Goal: Information Seeking & Learning: Learn about a topic

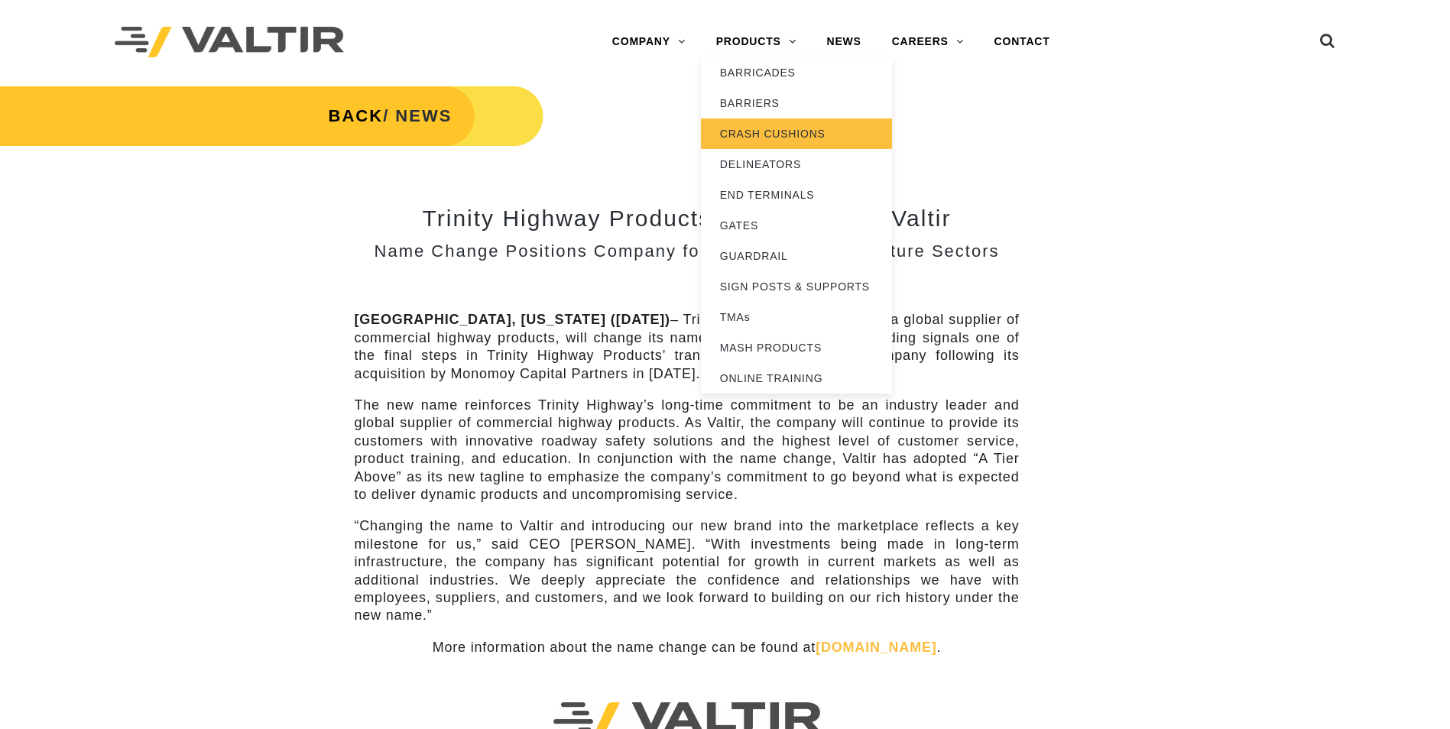
click at [801, 134] on link "CRASH CUSHIONS" at bounding box center [796, 133] width 191 height 31
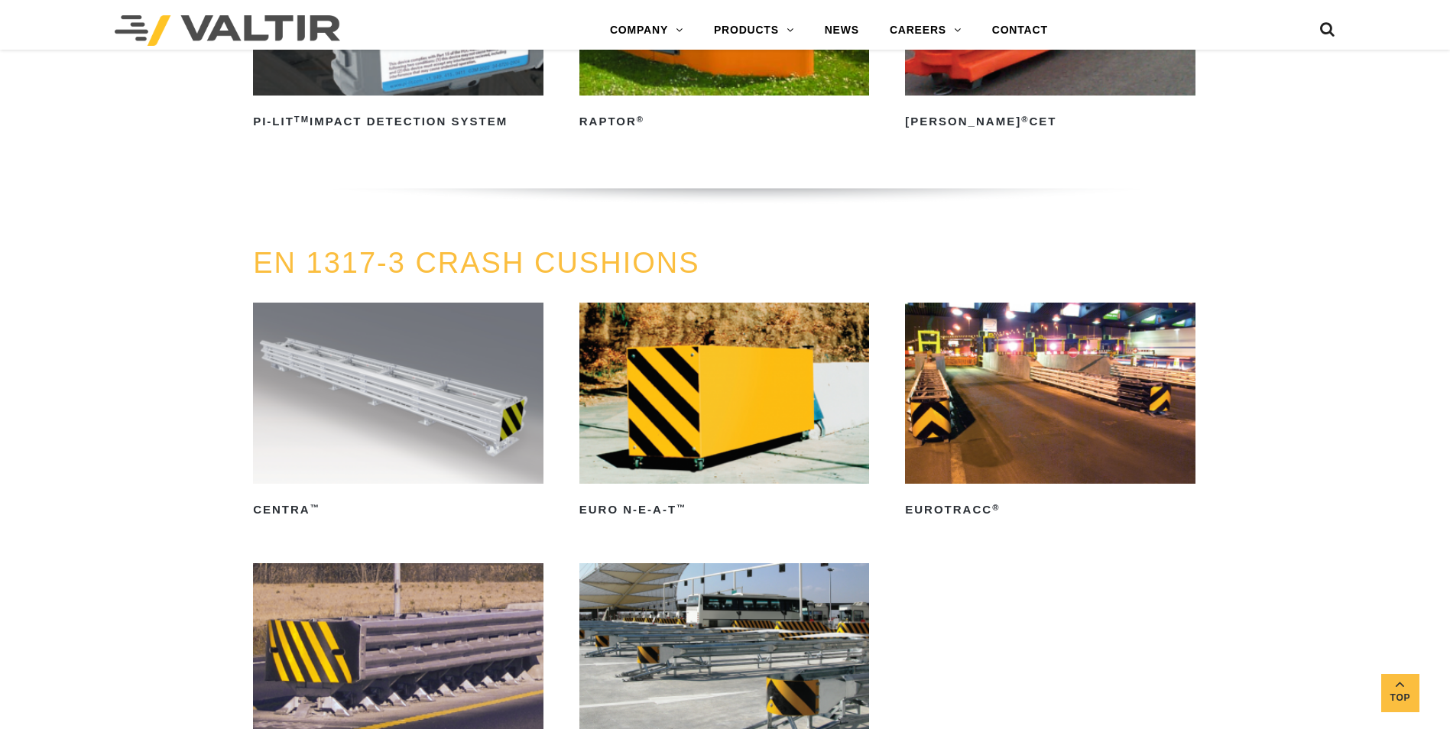
scroll to position [4585, 0]
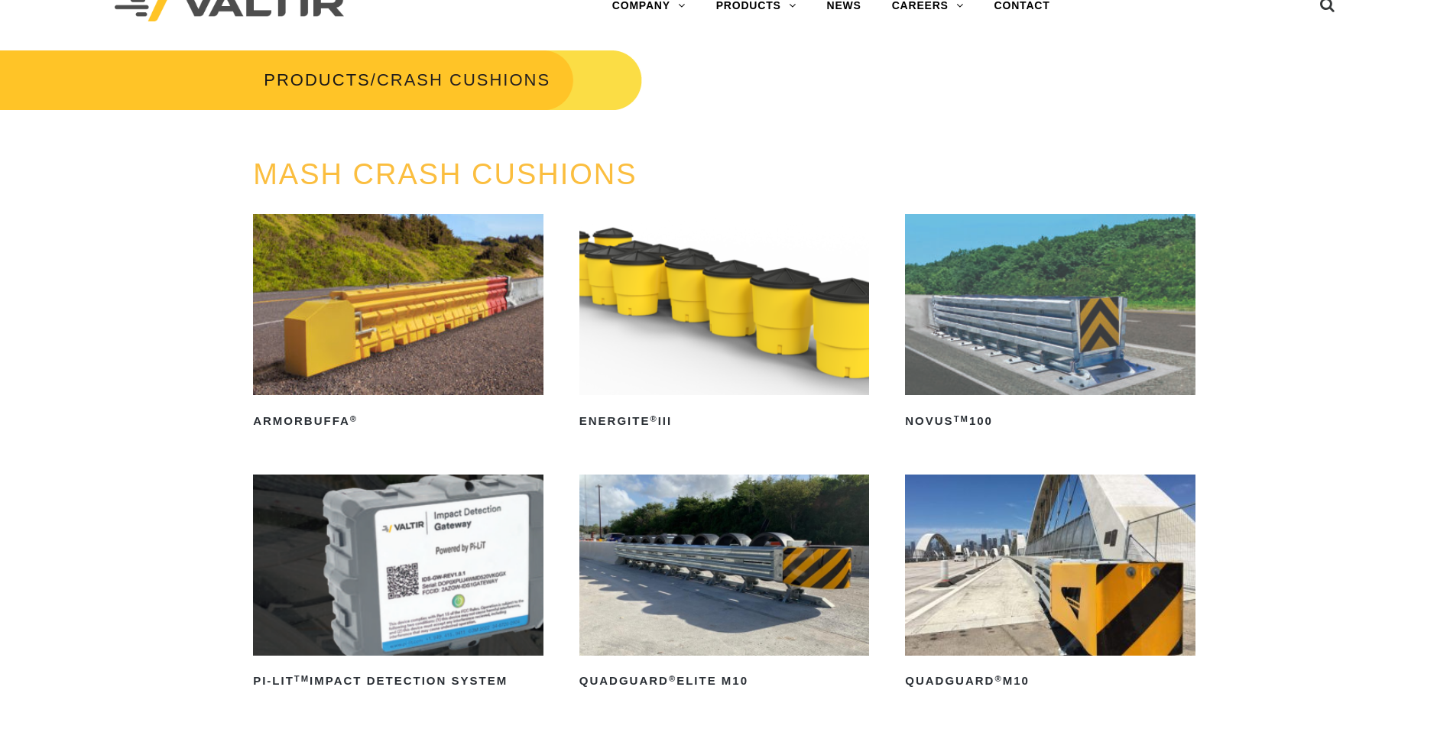
scroll to position [0, 0]
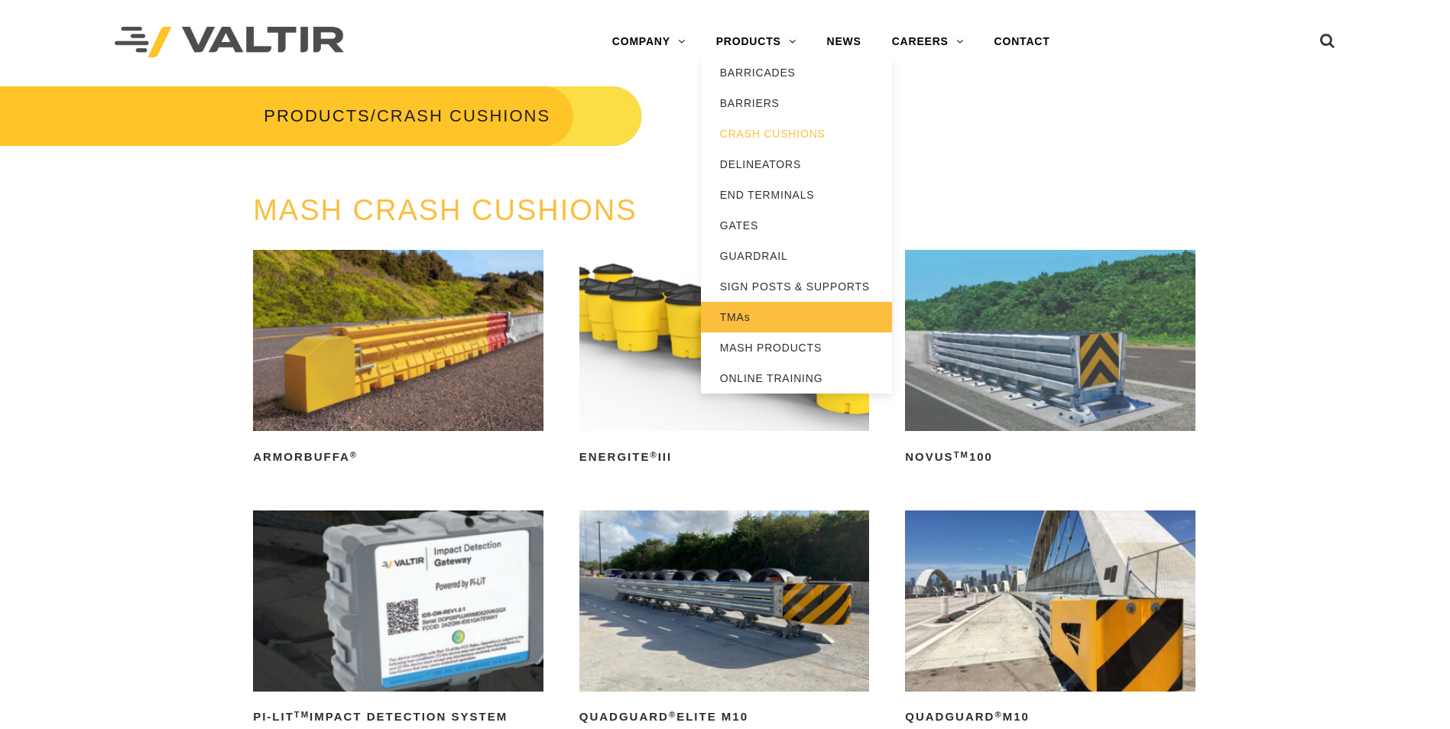
click at [740, 316] on link "TMAs" at bounding box center [796, 317] width 191 height 31
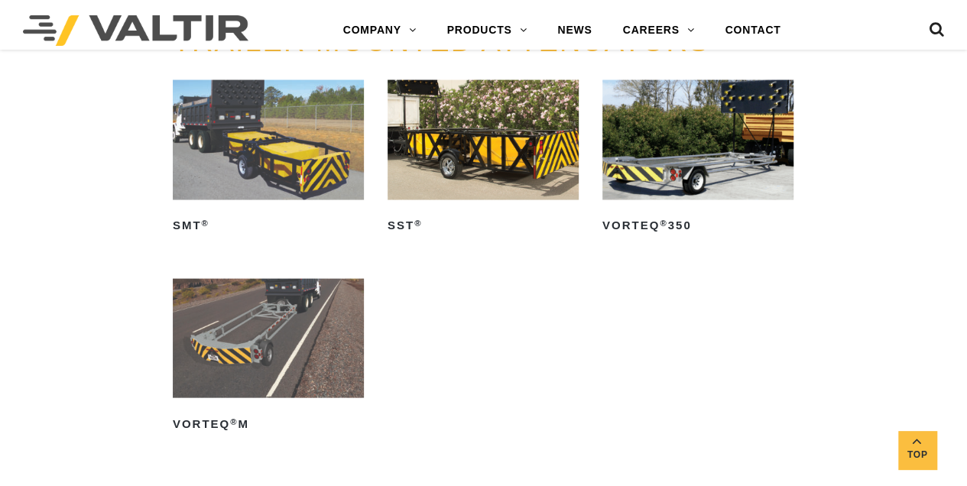
scroll to position [1382, 0]
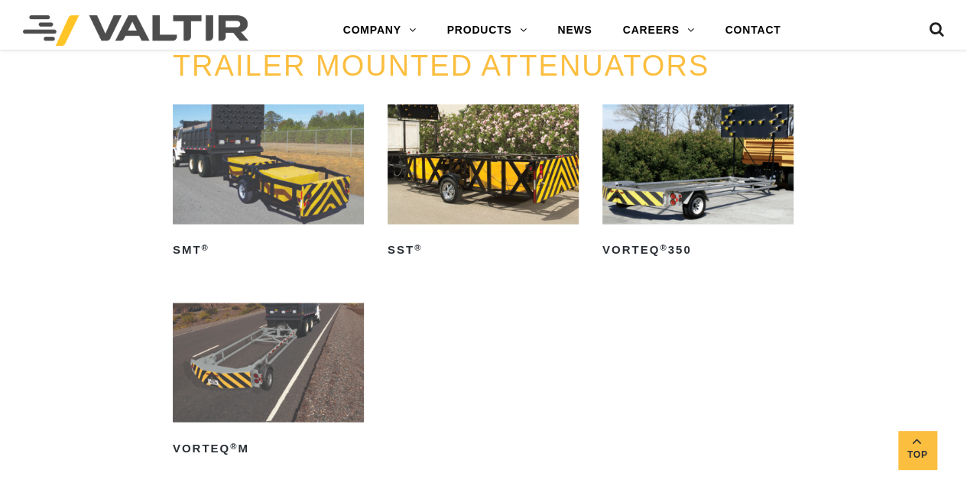
click at [285, 182] on img at bounding box center [268, 163] width 191 height 119
